Goal: Find specific page/section: Find specific page/section

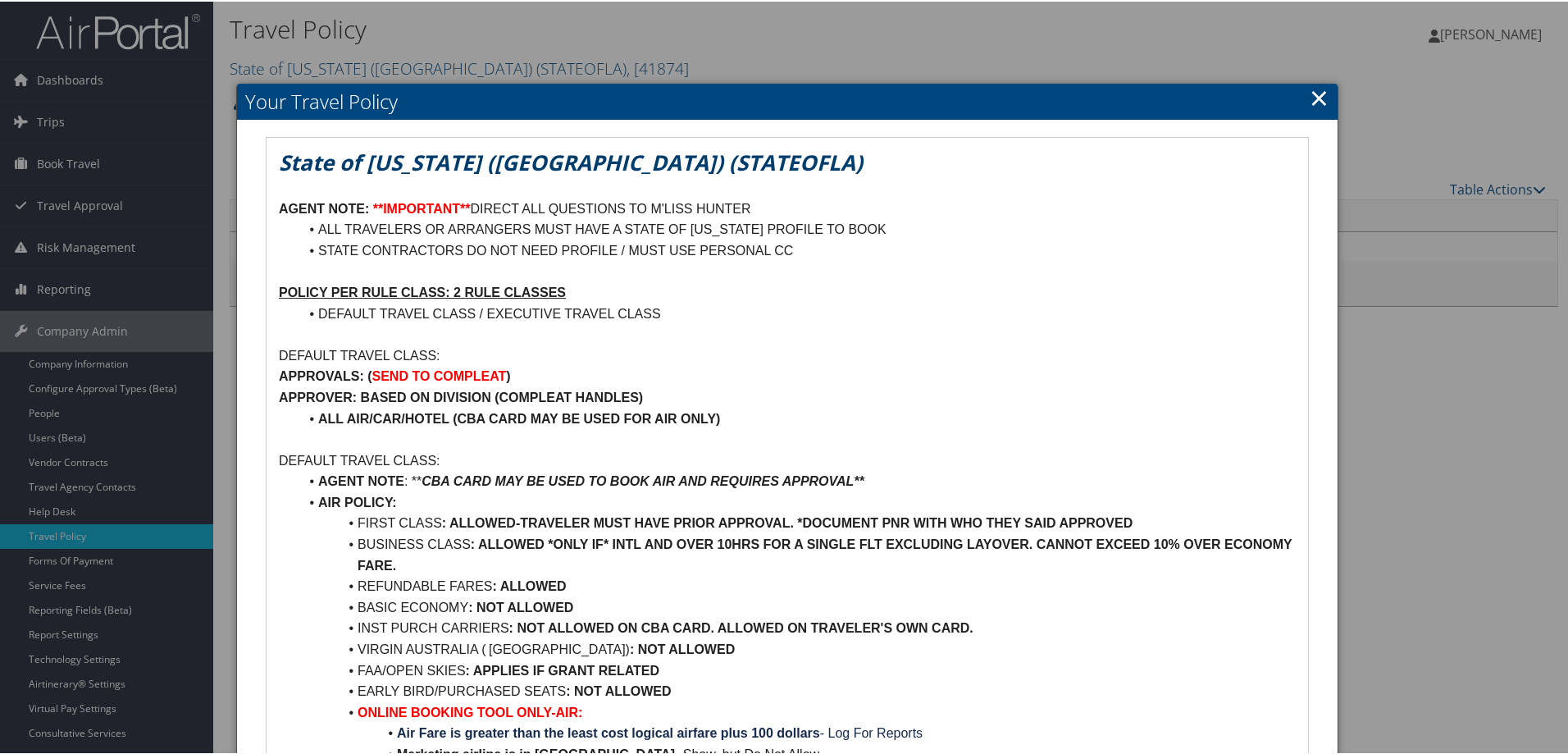
click at [1311, 96] on link "×" at bounding box center [1318, 96] width 18 height 33
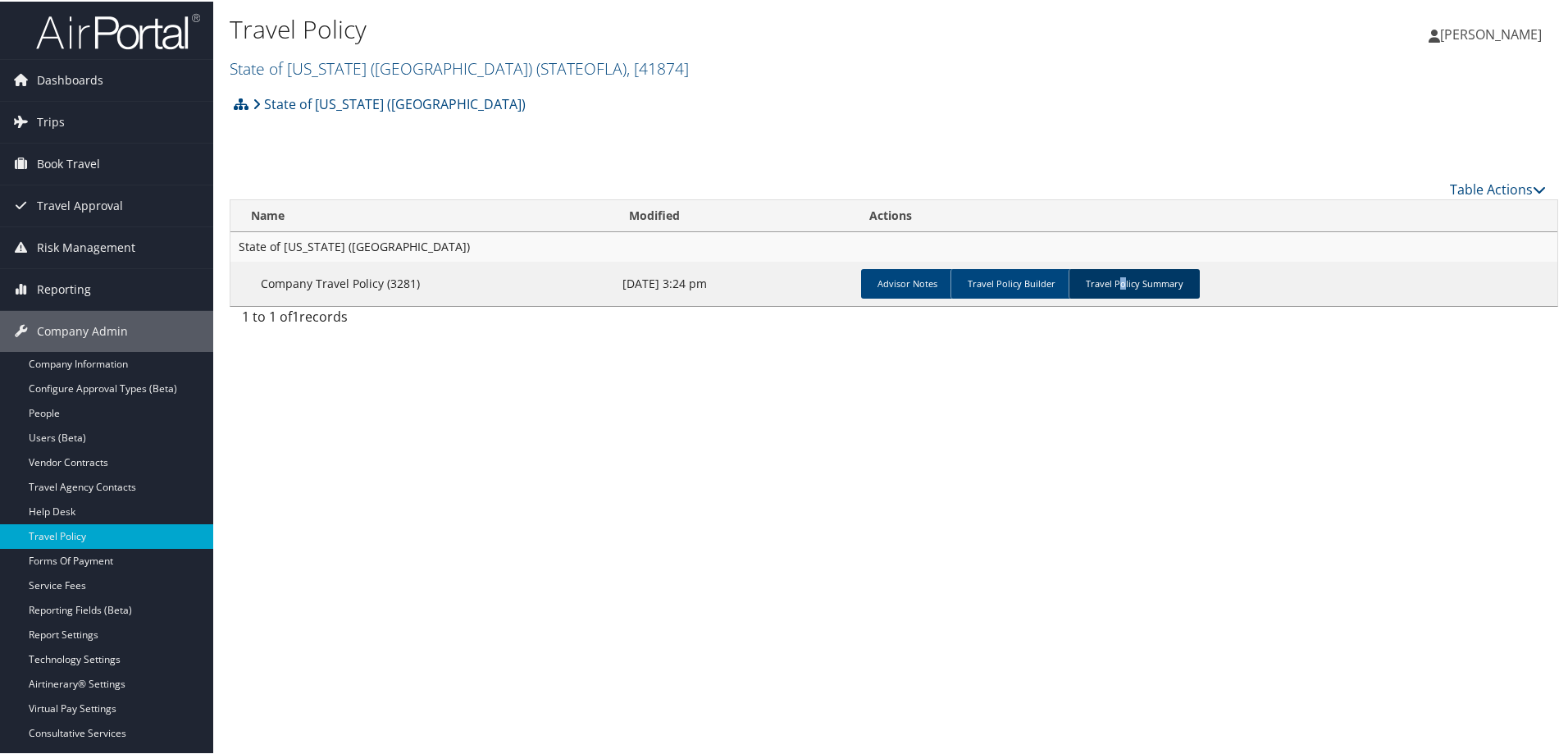
click at [1114, 289] on link "Travel Policy Summary" at bounding box center [1134, 282] width 132 height 30
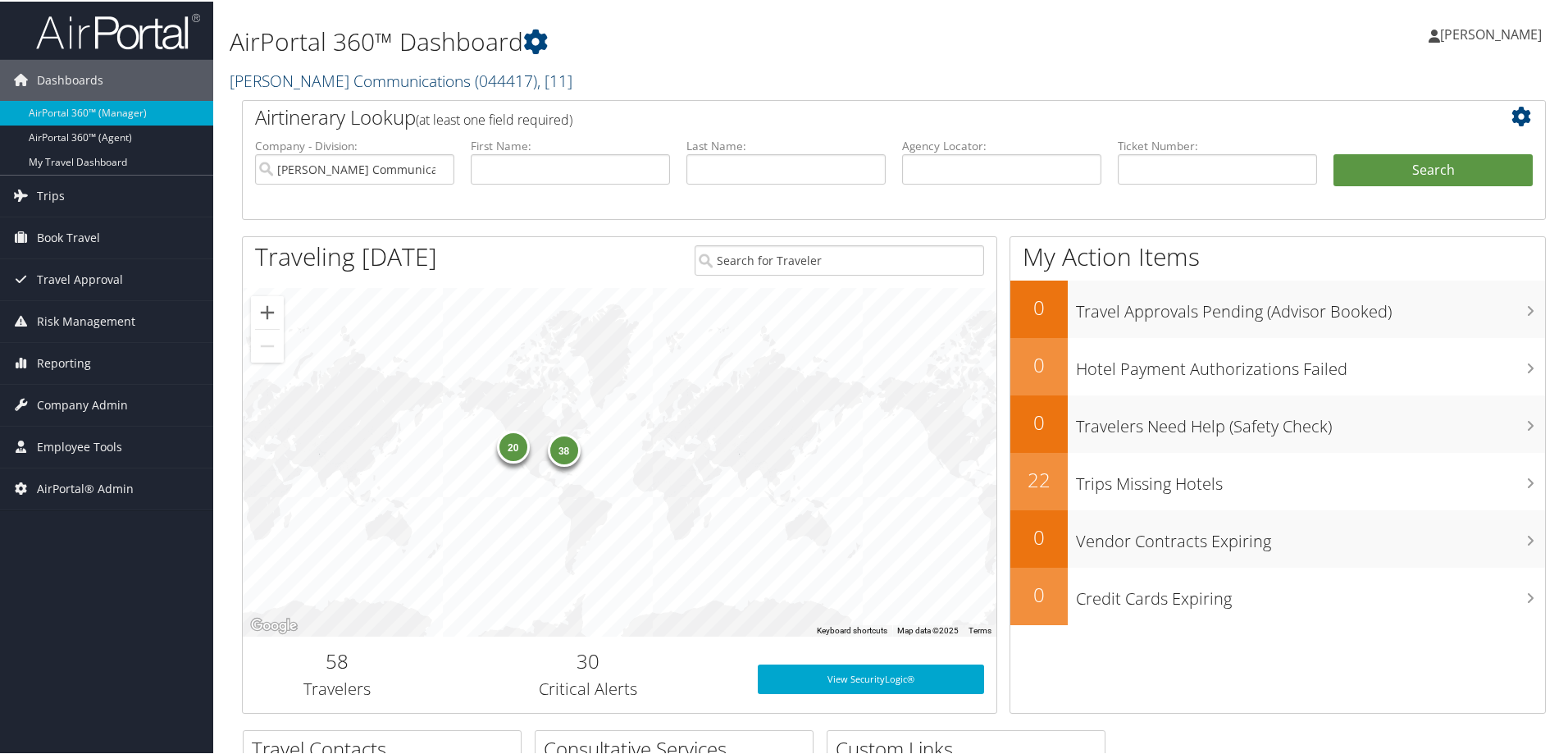
click at [399, 86] on link "[PERSON_NAME] Communications ( 044417 ) , [ 11 ]" at bounding box center [400, 78] width 342 height 22
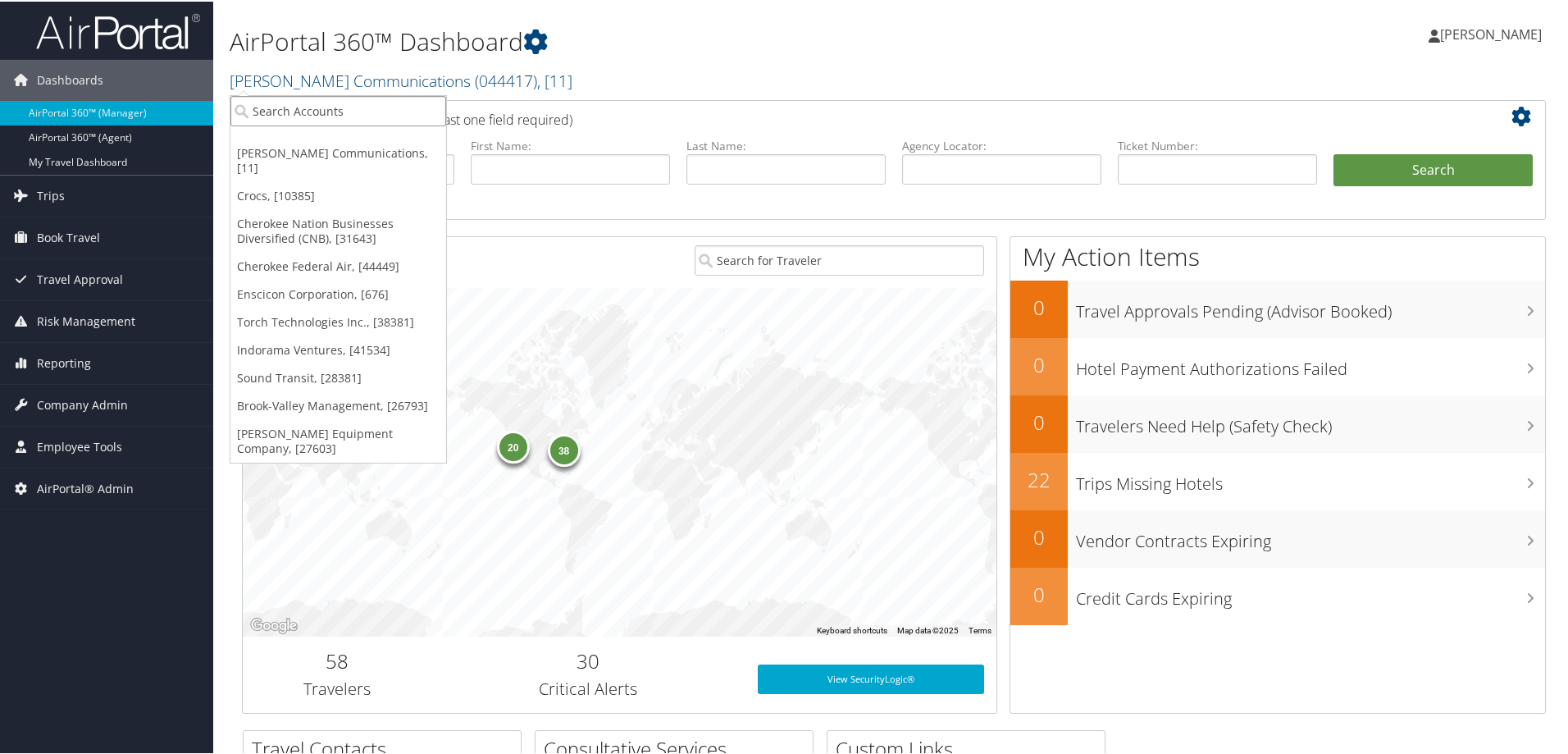
click at [279, 110] on input "search" at bounding box center [338, 108] width 216 height 30
type input "sola"
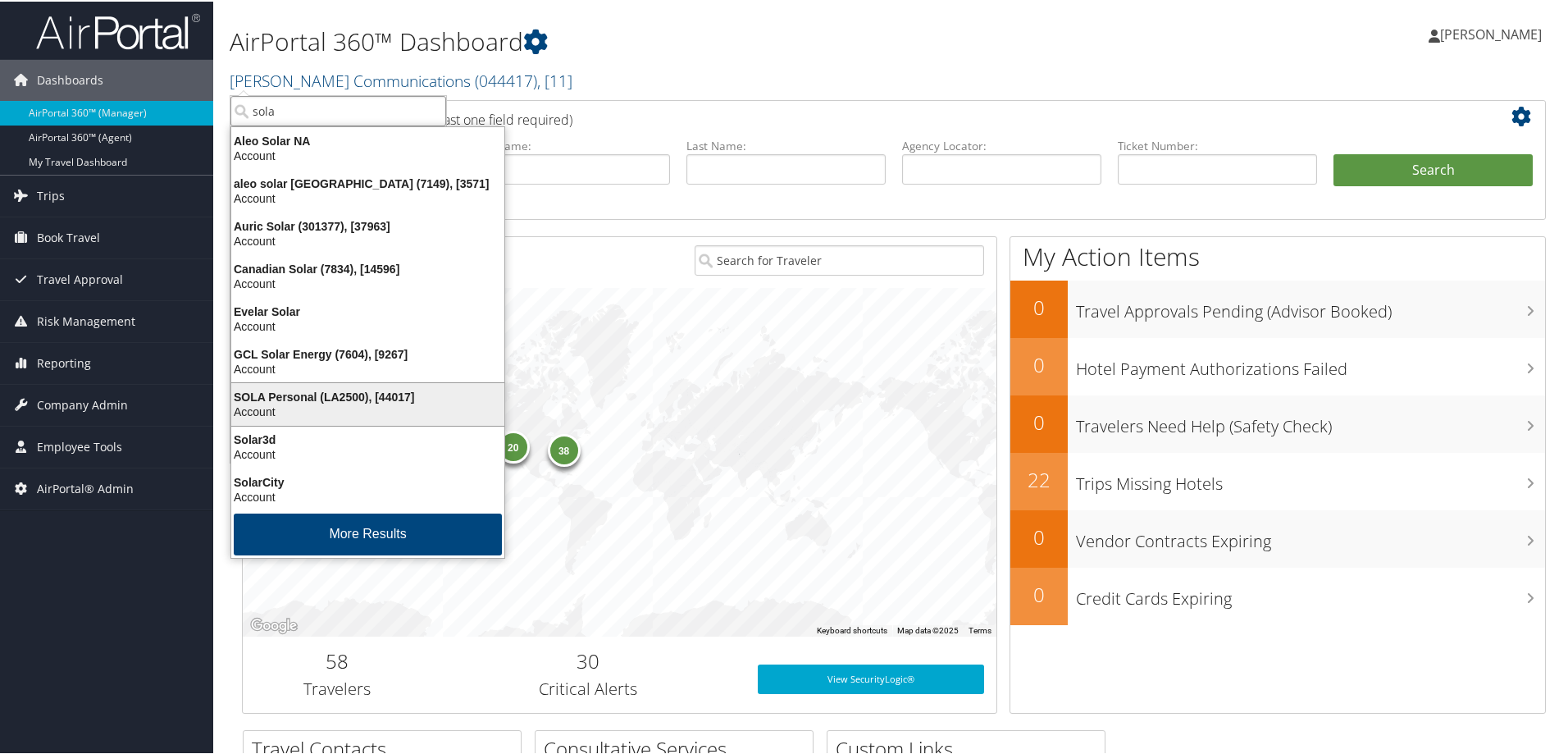
click at [308, 394] on div "SOLA Personal (LA2500), [44017]" at bounding box center [368, 395] width 293 height 15
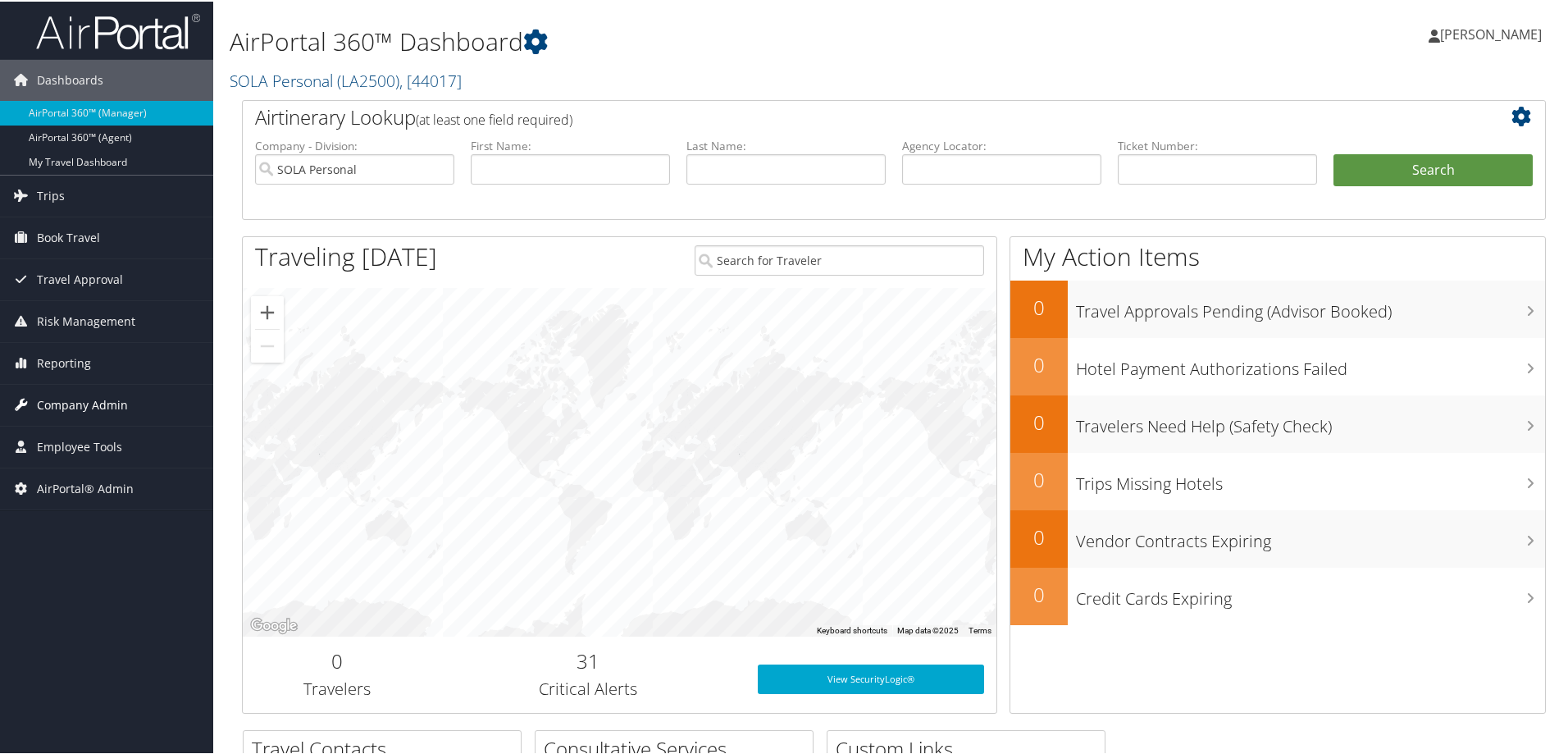
click at [73, 411] on span "Company Admin" at bounding box center [82, 404] width 91 height 41
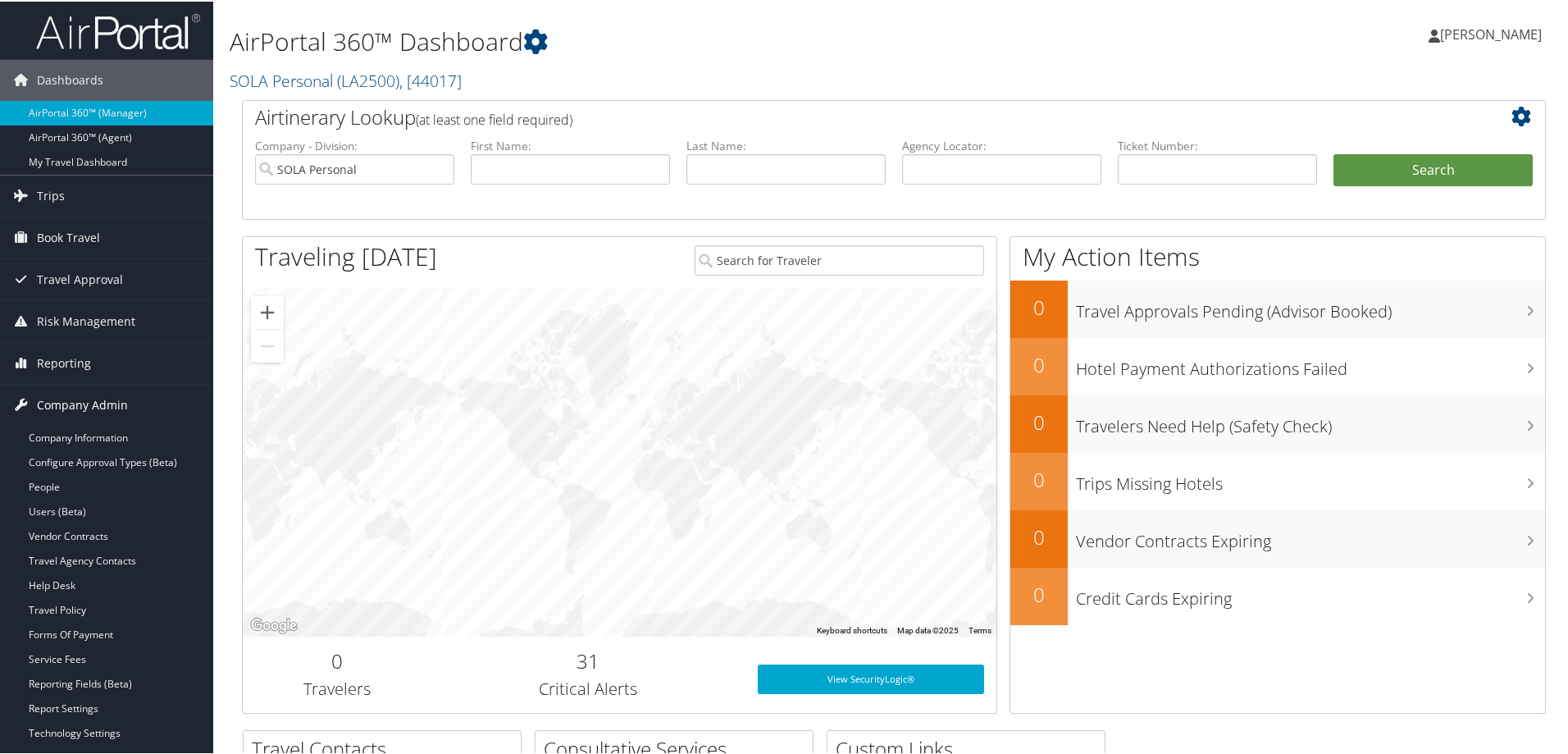
drag, startPoint x: 82, startPoint y: 433, endPoint x: 185, endPoint y: 387, distance: 112.8
click at [82, 432] on link "Company Information" at bounding box center [106, 436] width 213 height 24
